Goal: Task Accomplishment & Management: Manage account settings

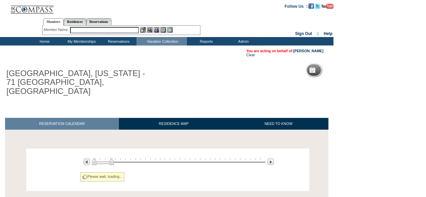
scroll to position [40, 0]
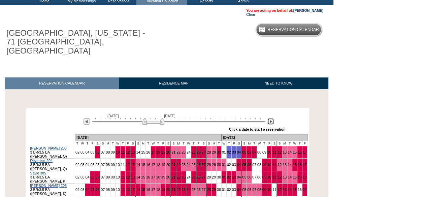
click at [270, 118] on img at bounding box center [270, 121] width 6 height 6
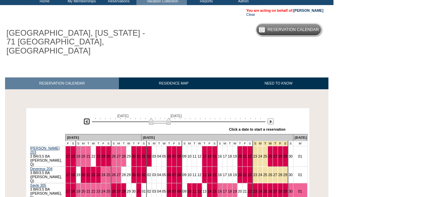
click at [89, 118] on img at bounding box center [87, 121] width 6 height 6
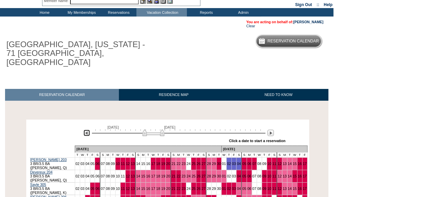
scroll to position [94, 0]
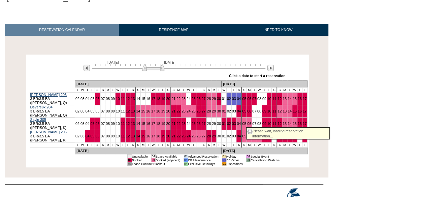
click at [267, 134] on link "10" at bounding box center [269, 136] width 4 height 4
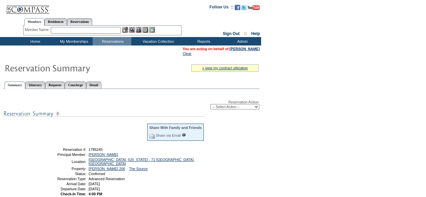
click at [241, 108] on select "-- Select Action -- Modify Reservation Dates Modify Reservation Cost Modify Occ…" at bounding box center [235, 106] width 49 height 5
select select "CancelRes"
click at [211, 105] on select "-- Select Action -- Modify Reservation Dates Modify Reservation Cost Modify Occ…" at bounding box center [235, 106] width 49 height 5
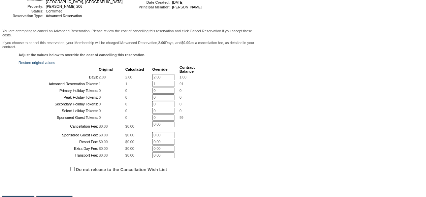
scroll to position [198, 0]
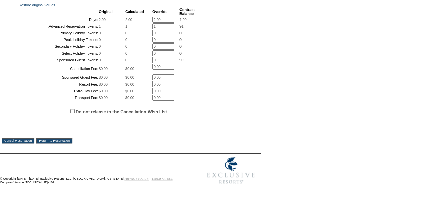
click at [34, 140] on input "Cancel Reservation" at bounding box center [18, 140] width 33 height 5
